Goal: Transaction & Acquisition: Purchase product/service

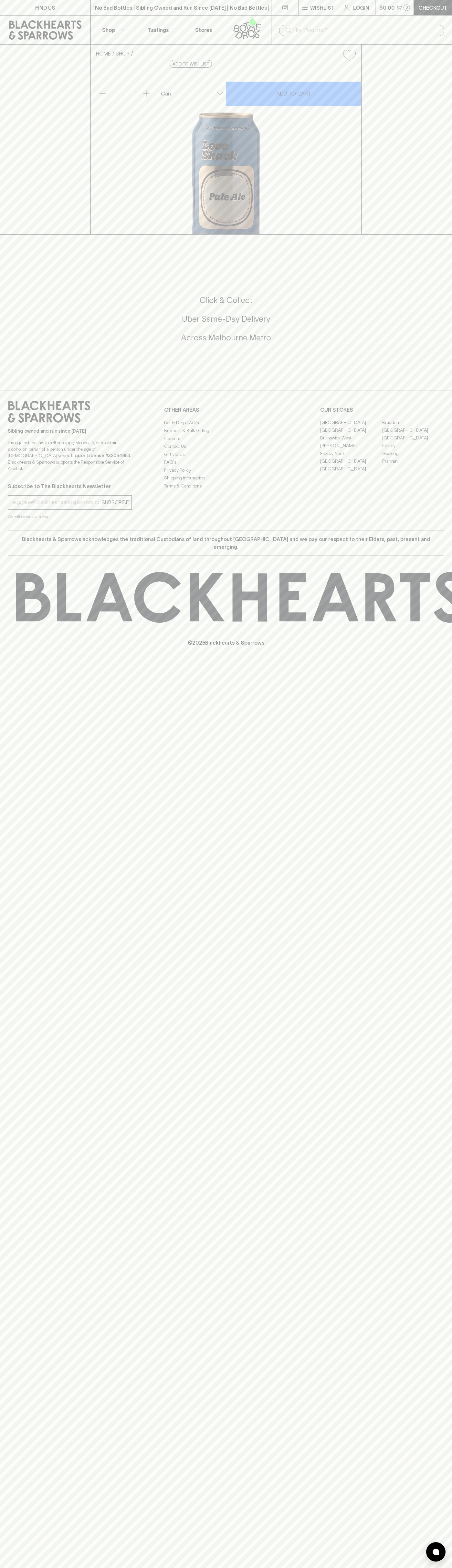
click at [405, 13] on button "$0.00 0" at bounding box center [394, 7] width 38 height 15
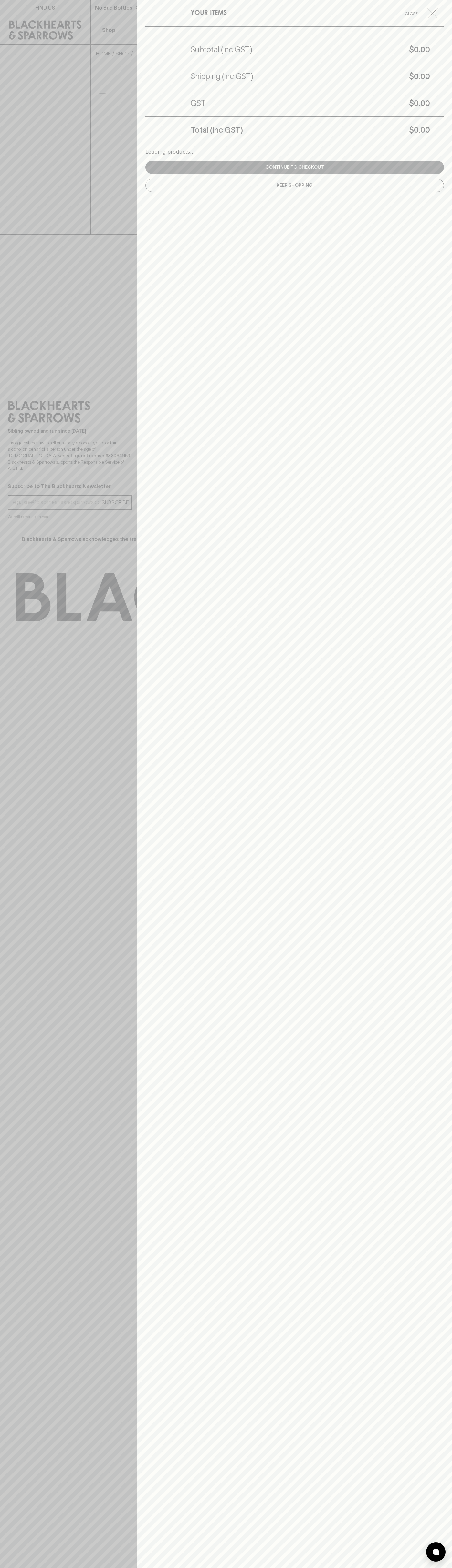
click at [446, 794] on div "YOUR ITEMS Close Subtotal (inc GST) $0.00 Shipping (inc GST) $0.00 GST $0.00 To…" at bounding box center [294, 784] width 314 height 1568
click at [222, 1567] on html "FIND US | No Bad Bottles | Sibling Owned and Run Since [DATE] | No Bad Bottles …" at bounding box center [226, 784] width 452 height 1568
click at [20, 277] on div at bounding box center [226, 784] width 452 height 1568
